Goal: Information Seeking & Learning: Learn about a topic

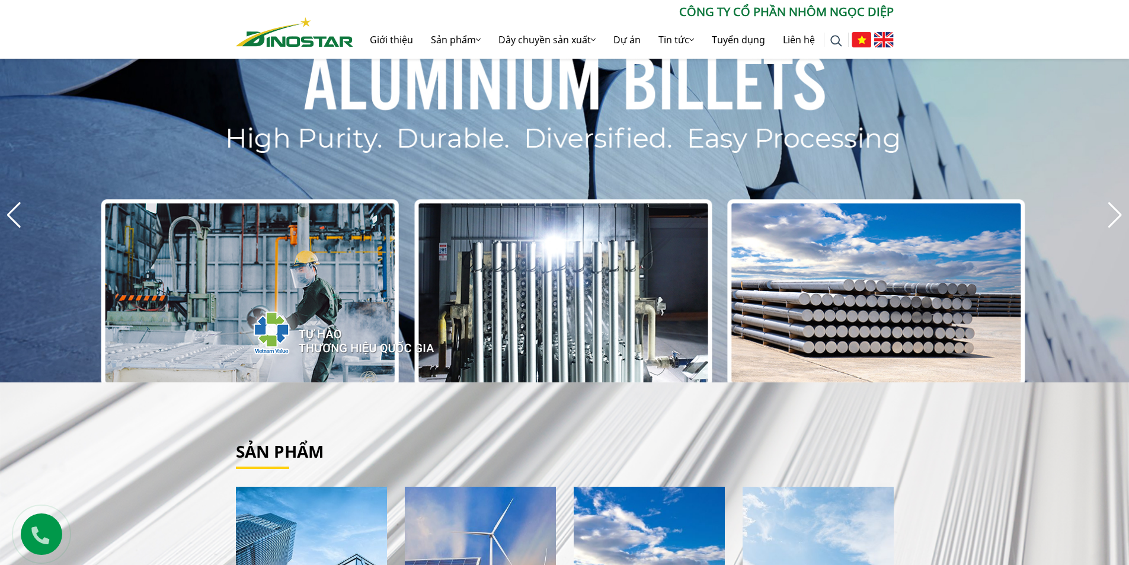
scroll to position [296, 0]
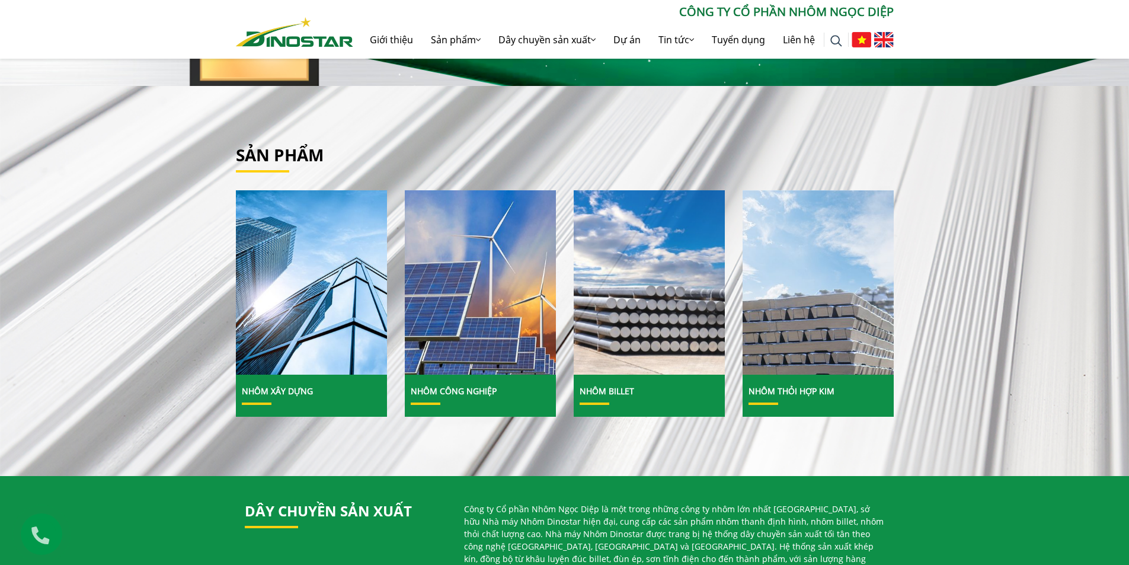
click at [629, 363] on img at bounding box center [650, 283] width 162 height 198
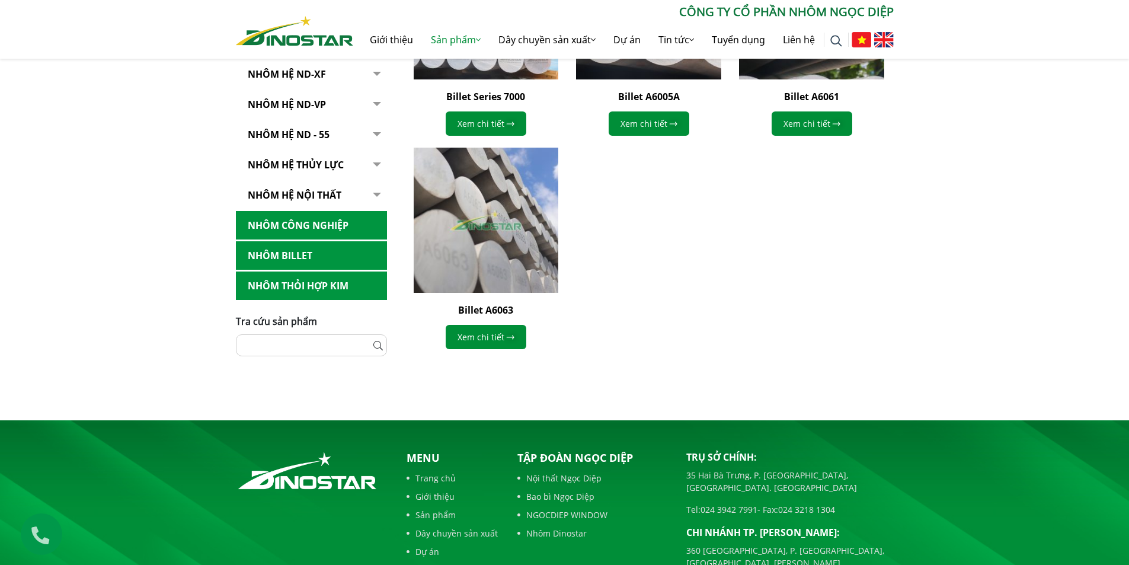
scroll to position [296, 0]
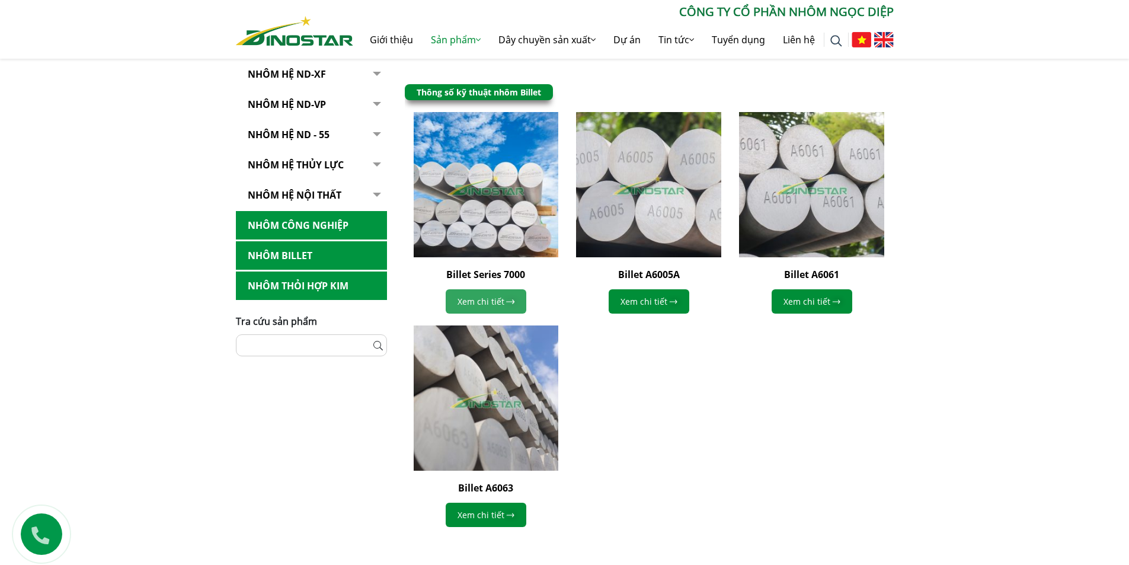
click at [494, 298] on link "Xem chi tiết" at bounding box center [486, 301] width 81 height 24
